Goal: Task Accomplishment & Management: Use online tool/utility

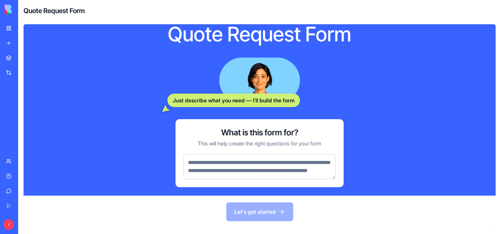
scroll to position [54, 0]
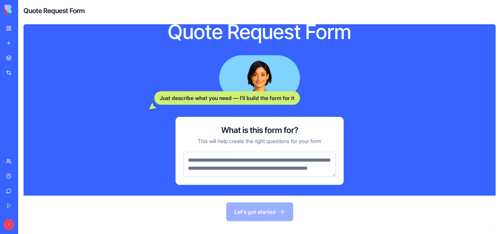
click at [245, 214] on div "Let's get started" at bounding box center [260, 211] width 472 height 32
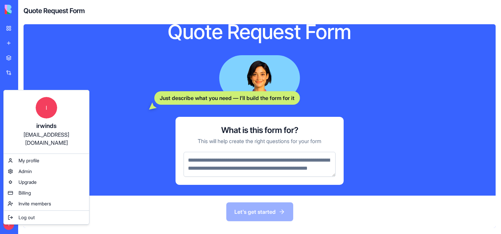
click at [41, 223] on html "BETA My Workspace New app Marketplace Integrations Recent AI Logo Generator TRY…" at bounding box center [250, 117] width 501 height 234
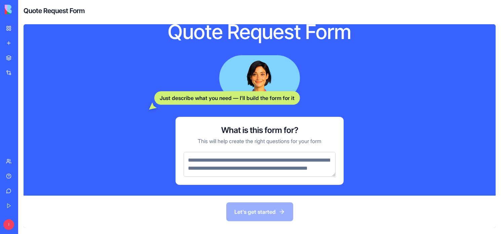
click at [266, 204] on div "Let's get started" at bounding box center [260, 211] width 472 height 32
click at [259, 212] on div "Let's get started" at bounding box center [260, 211] width 472 height 32
click at [10, 29] on link "My Workspace" at bounding box center [15, 28] width 27 height 13
